Goal: Book appointment/travel/reservation

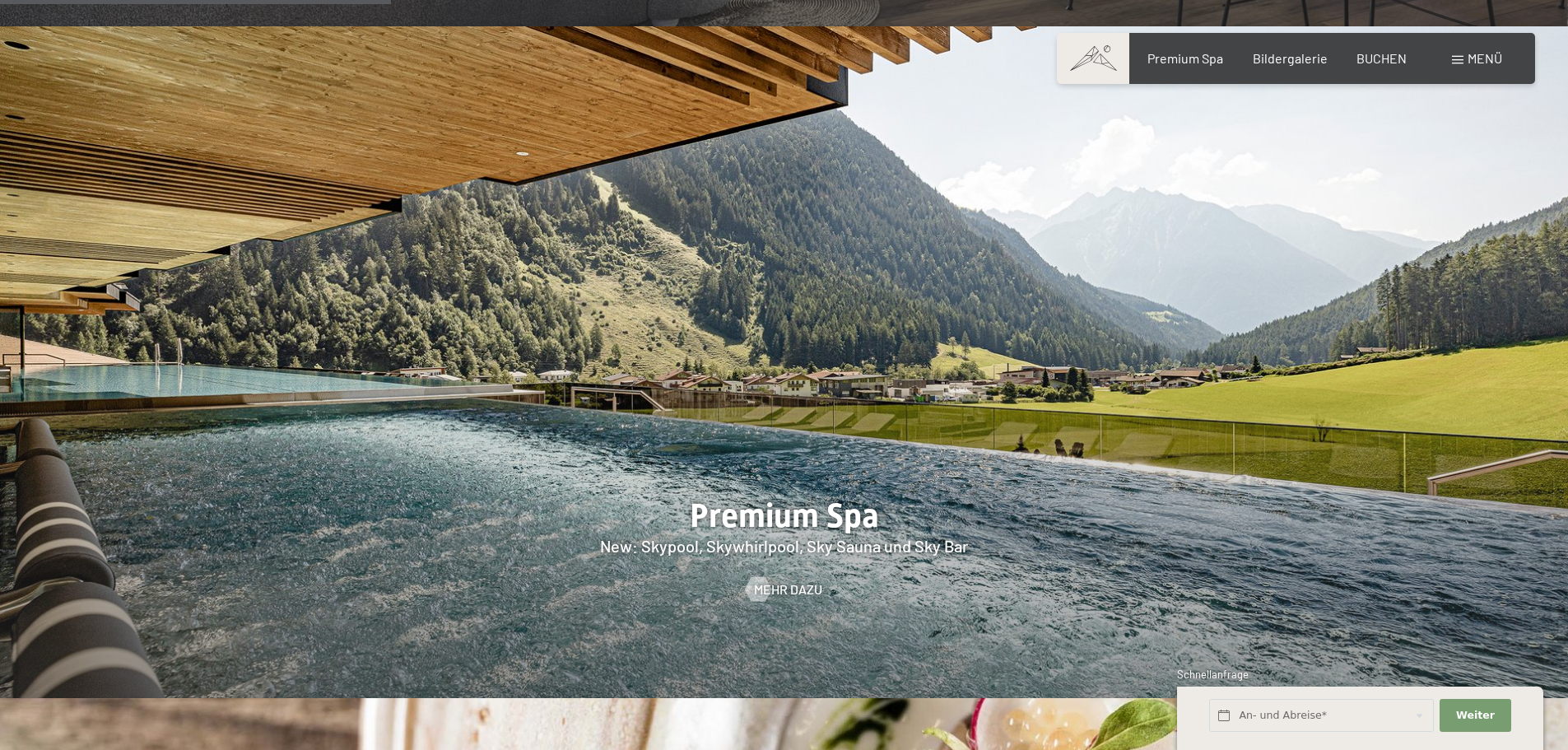
scroll to position [2304, 0]
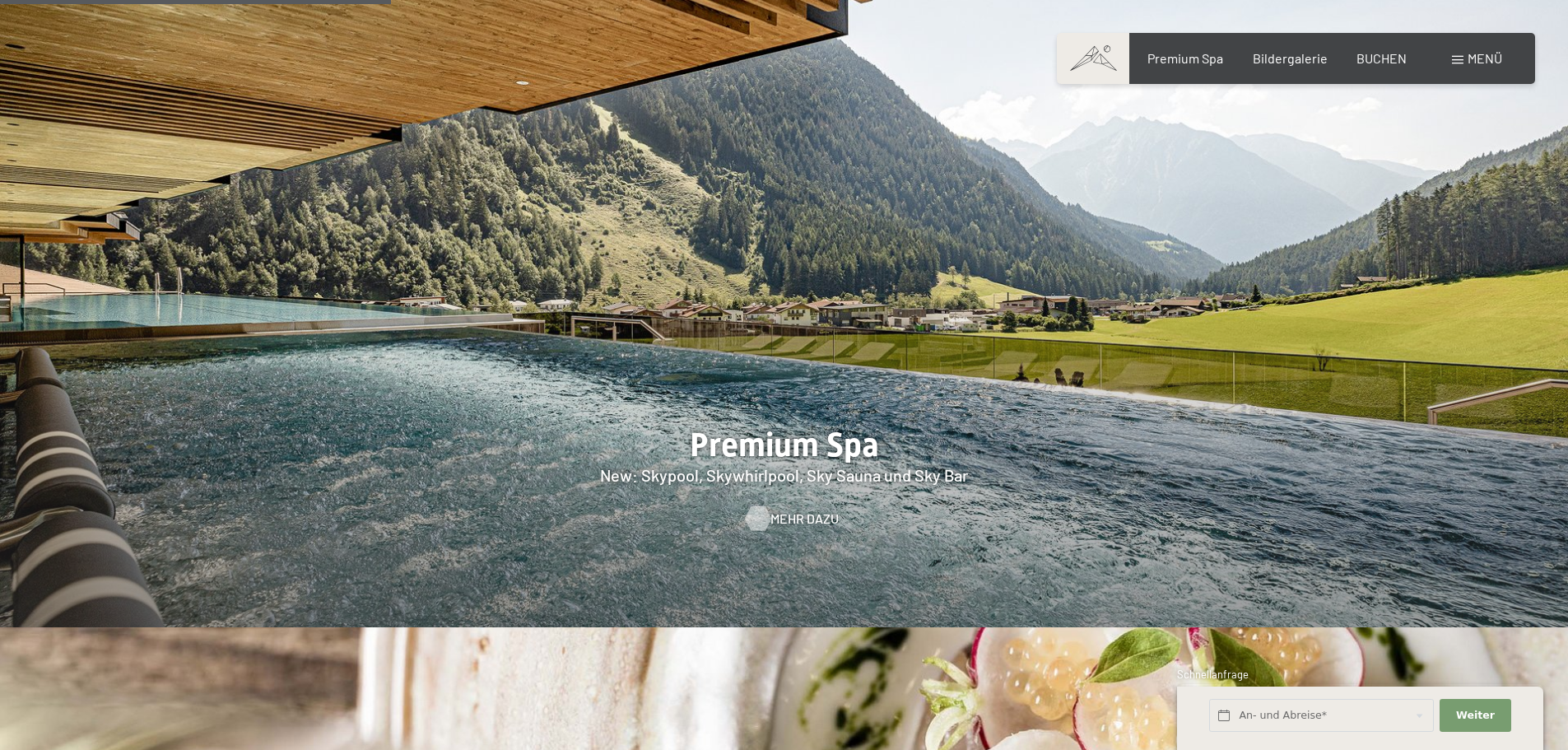
click at [770, 510] on span "Mehr dazu" at bounding box center [803, 519] width 68 height 18
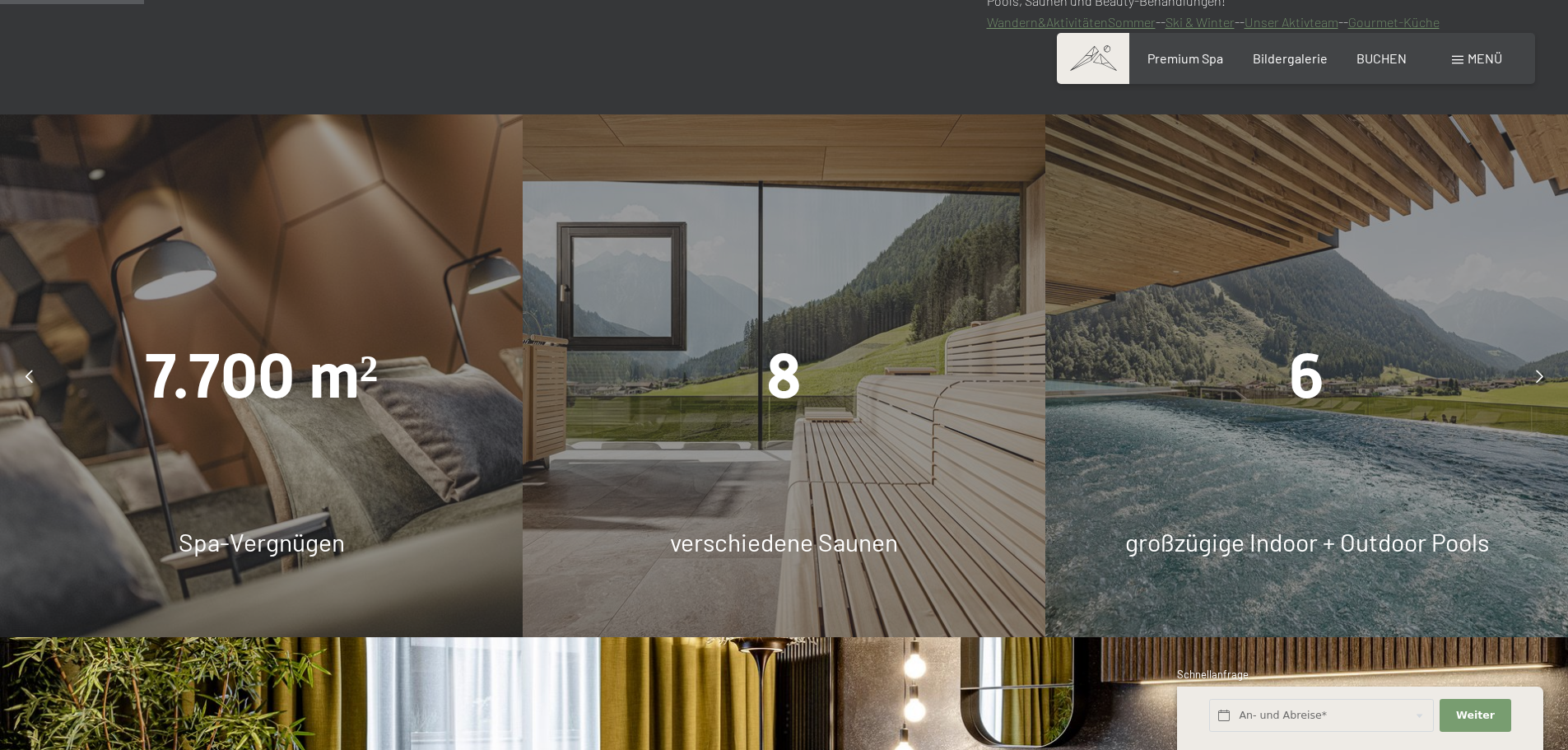
scroll to position [1152, 0]
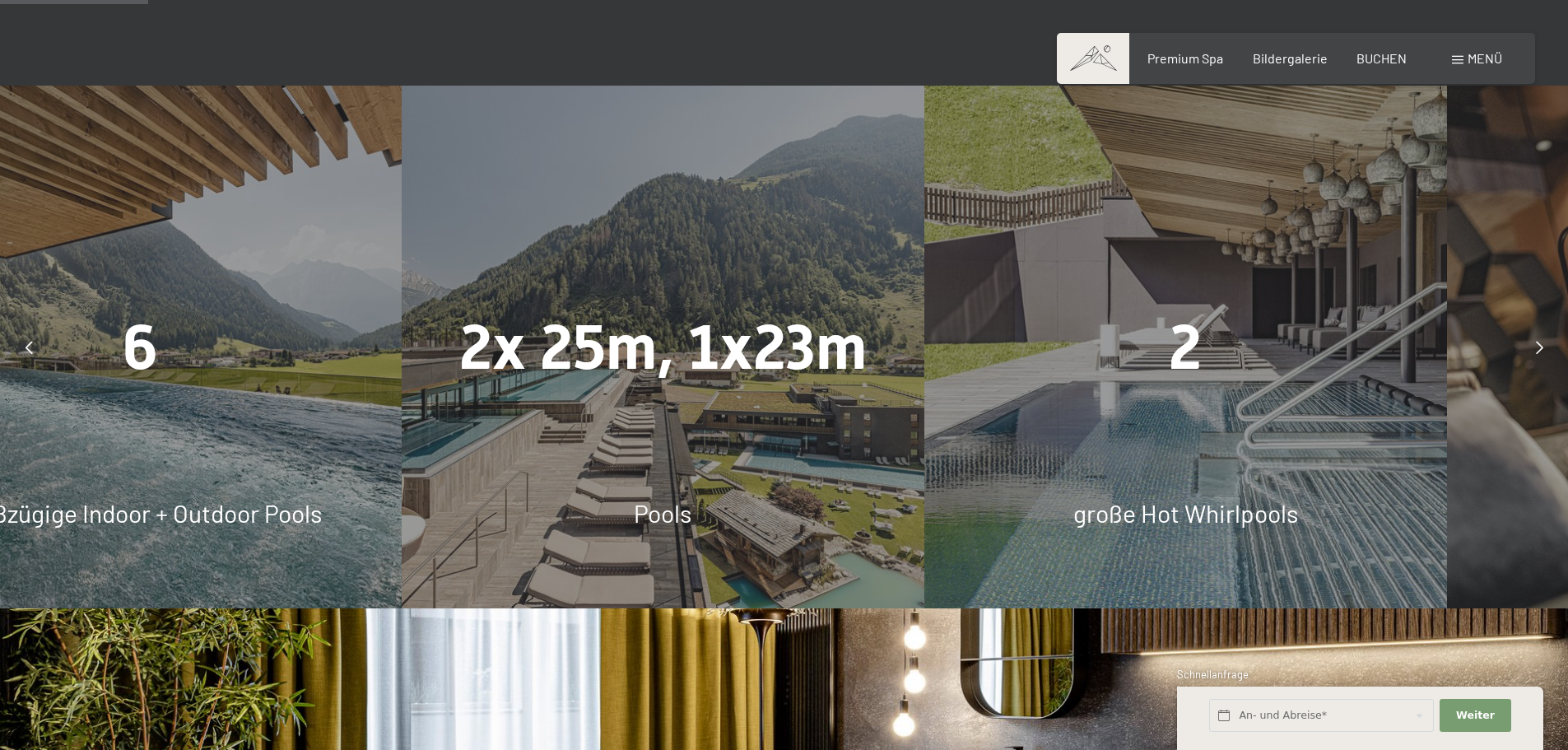
drag, startPoint x: 1165, startPoint y: 412, endPoint x: 521, endPoint y: 403, distance: 644.1
click at [521, 403] on div "2x 25m, 1x23m Pools" at bounding box center [663, 346] width 522 height 522
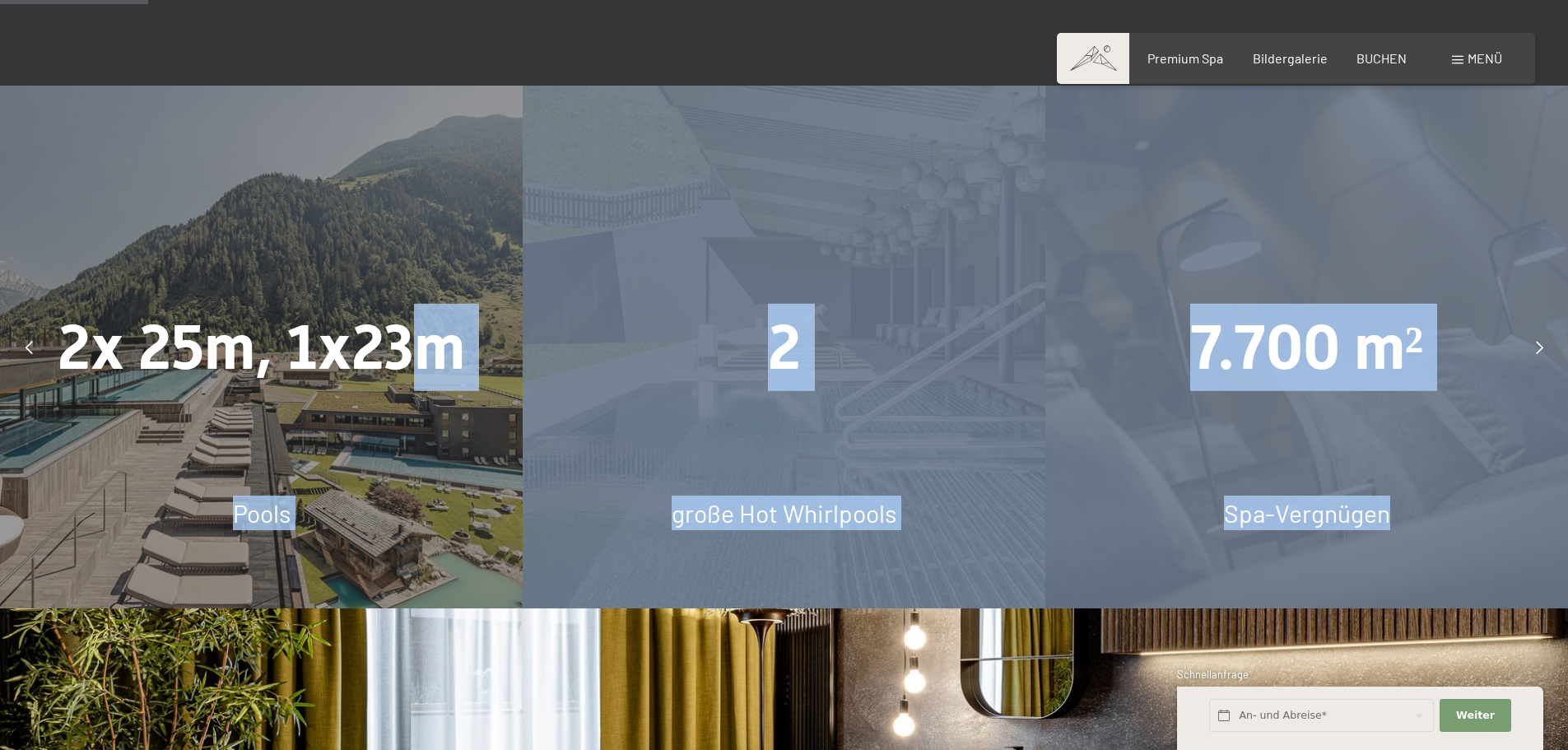
drag, startPoint x: 1202, startPoint y: 401, endPoint x: 404, endPoint y: 388, distance: 798.1
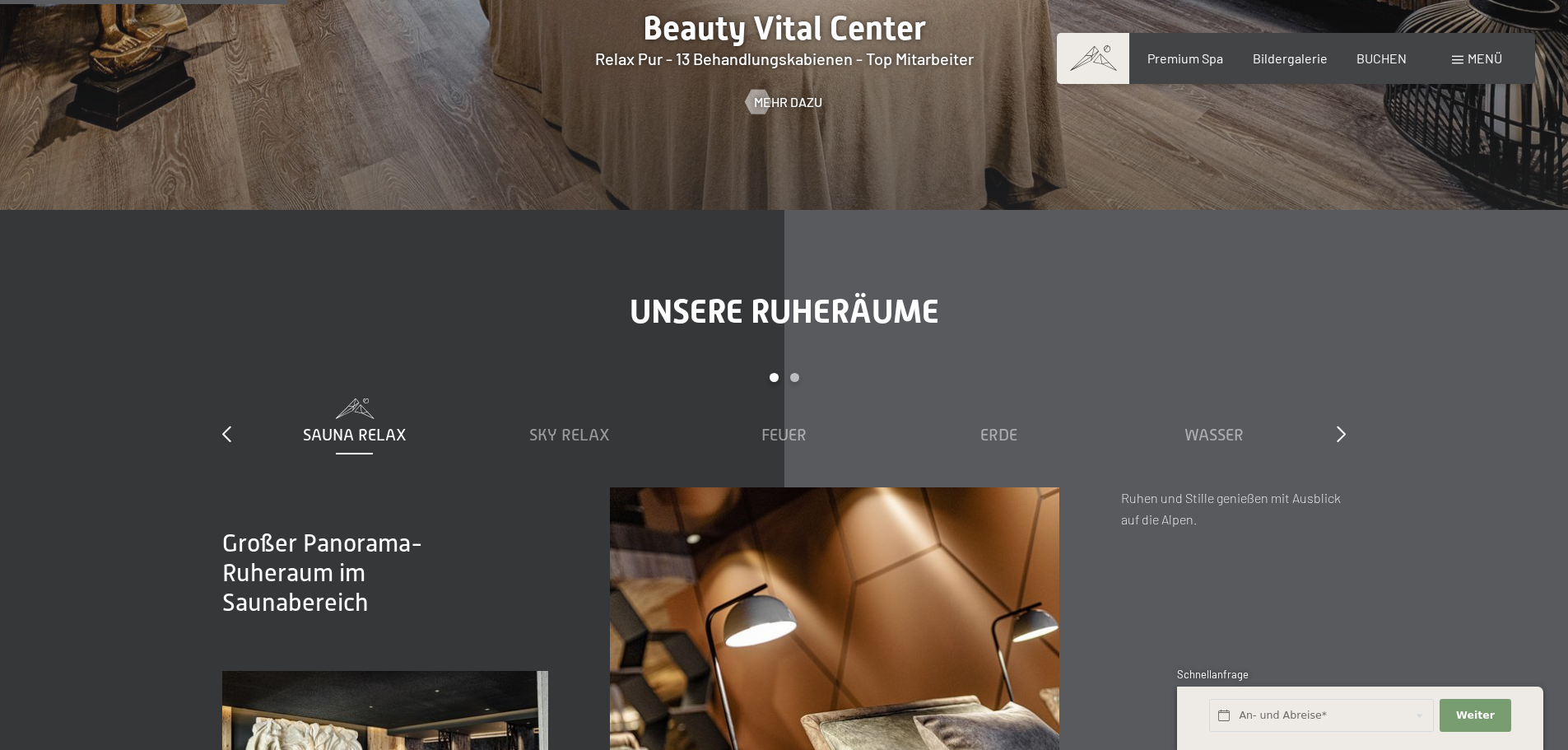
scroll to position [2551, 0]
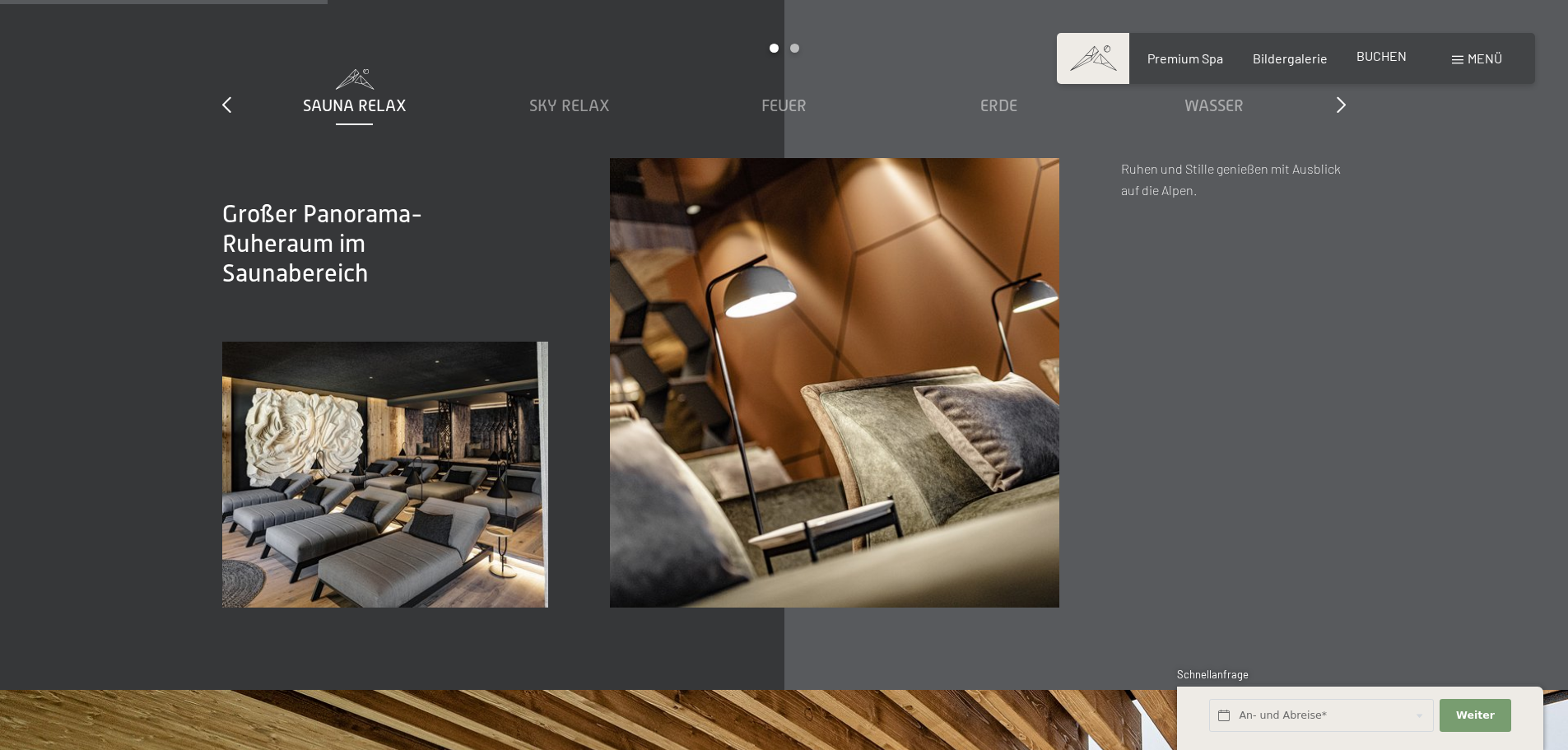
click at [1391, 57] on span "BUCHEN" at bounding box center [1380, 55] width 50 height 15
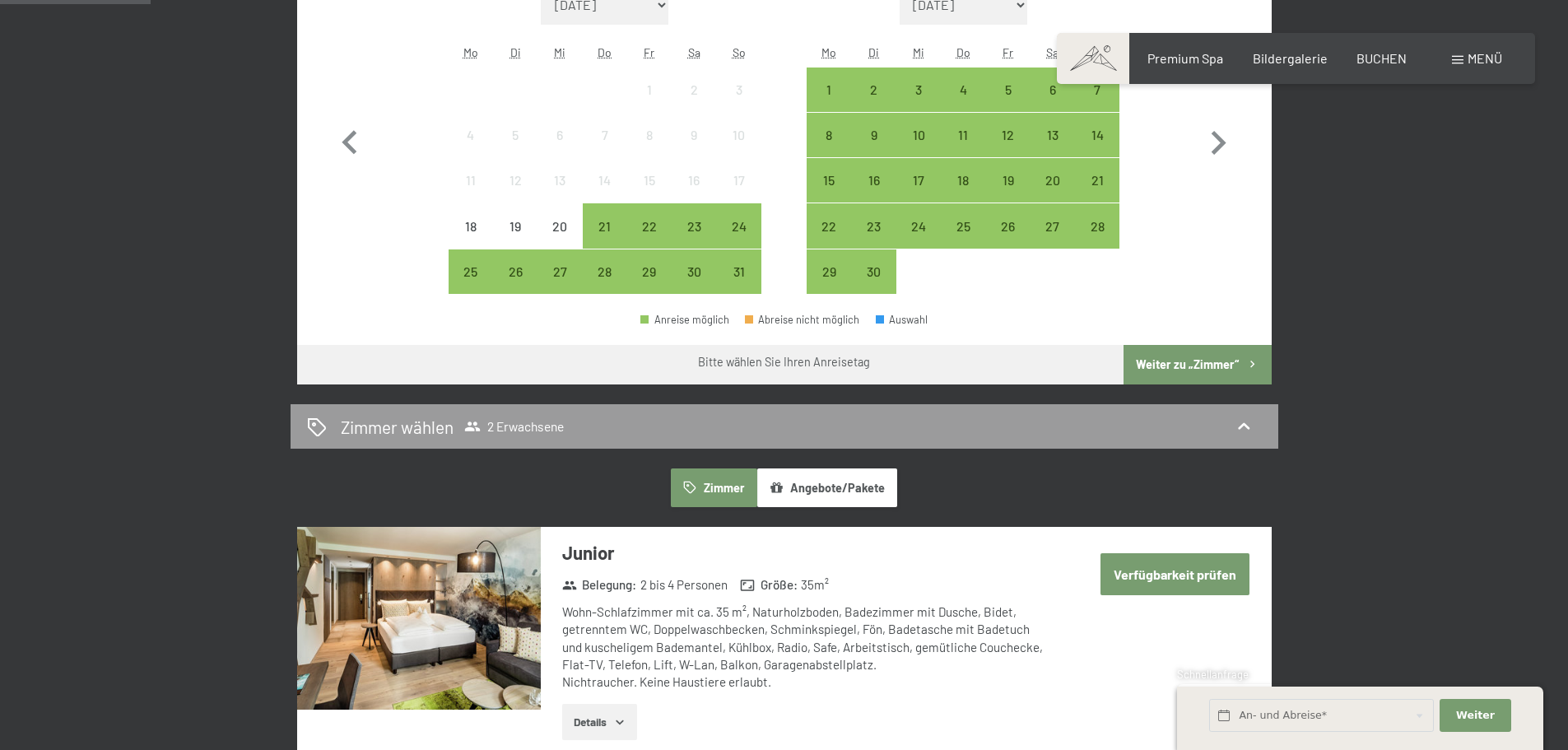
scroll to position [412, 0]
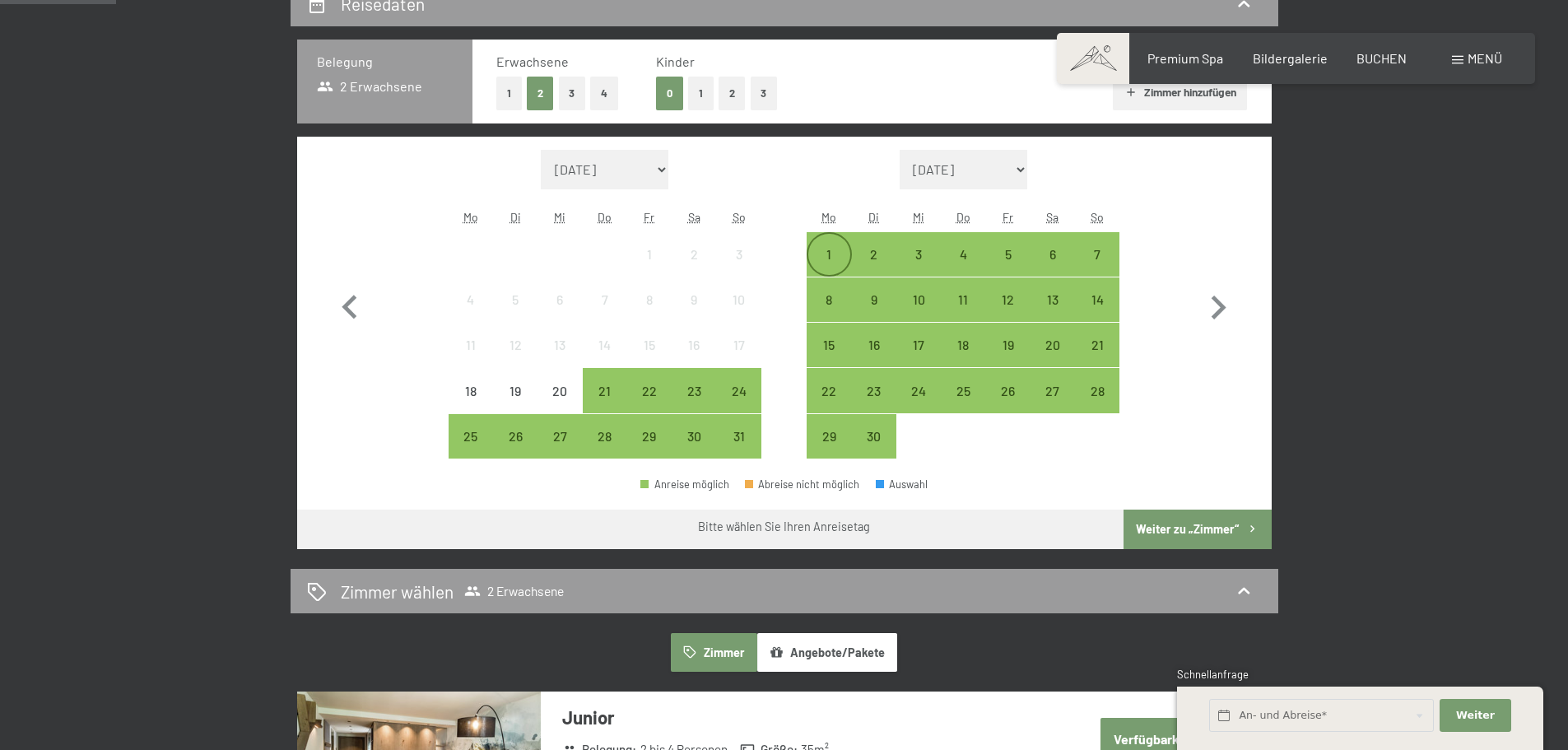
click at [831, 258] on div "1" at bounding box center [828, 268] width 41 height 41
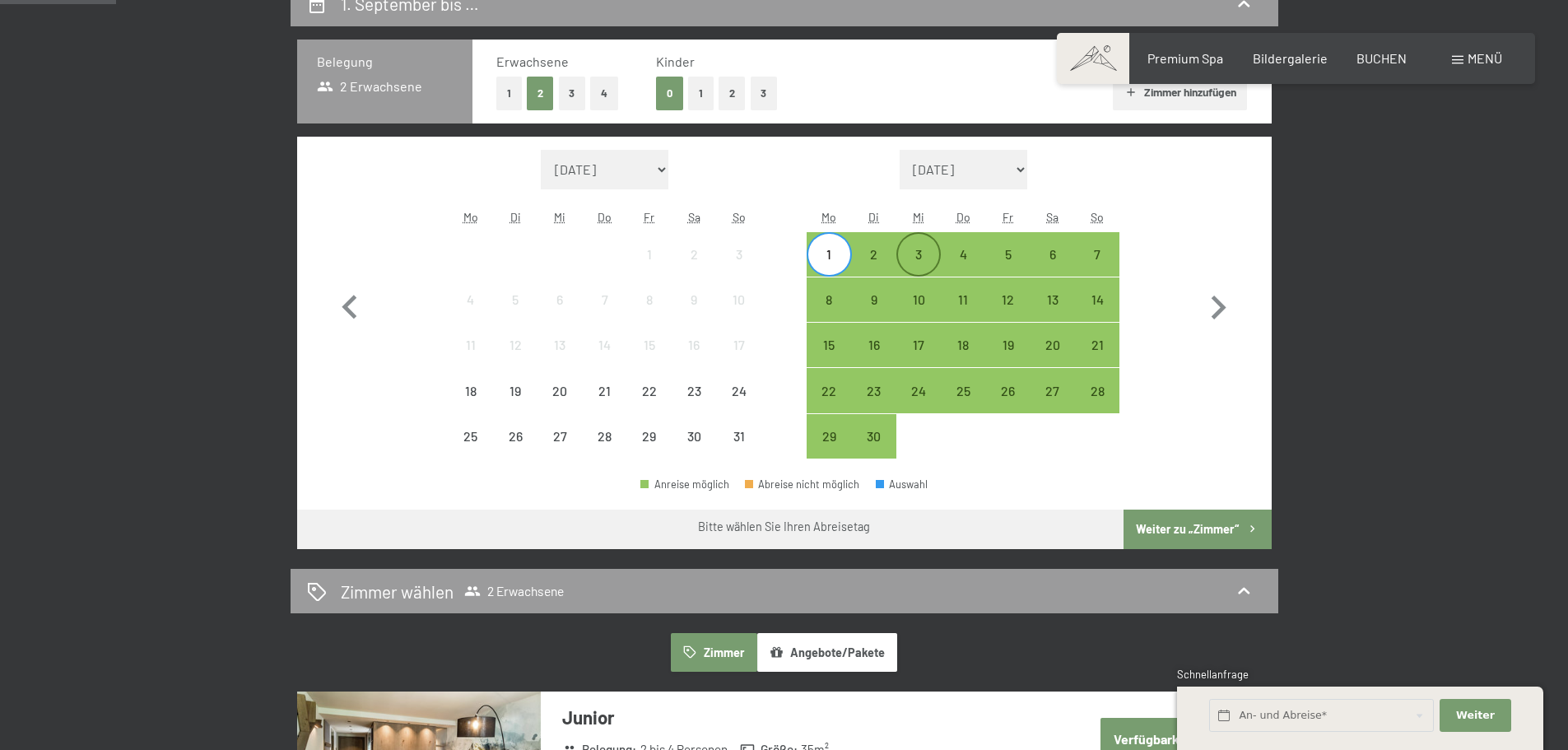
click at [919, 267] on div "3" at bounding box center [918, 268] width 41 height 41
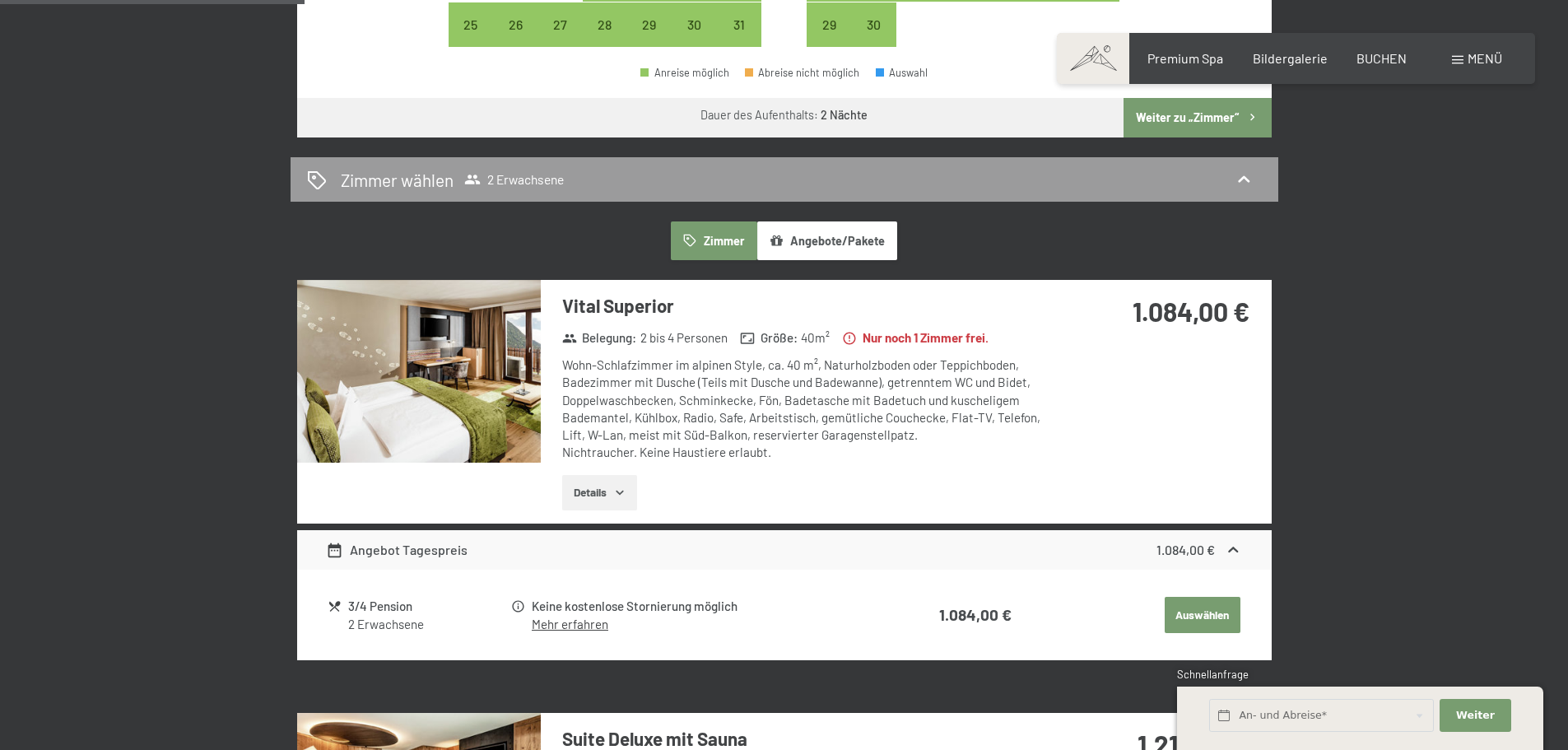
scroll to position [493, 0]
